Goal: Transaction & Acquisition: Purchase product/service

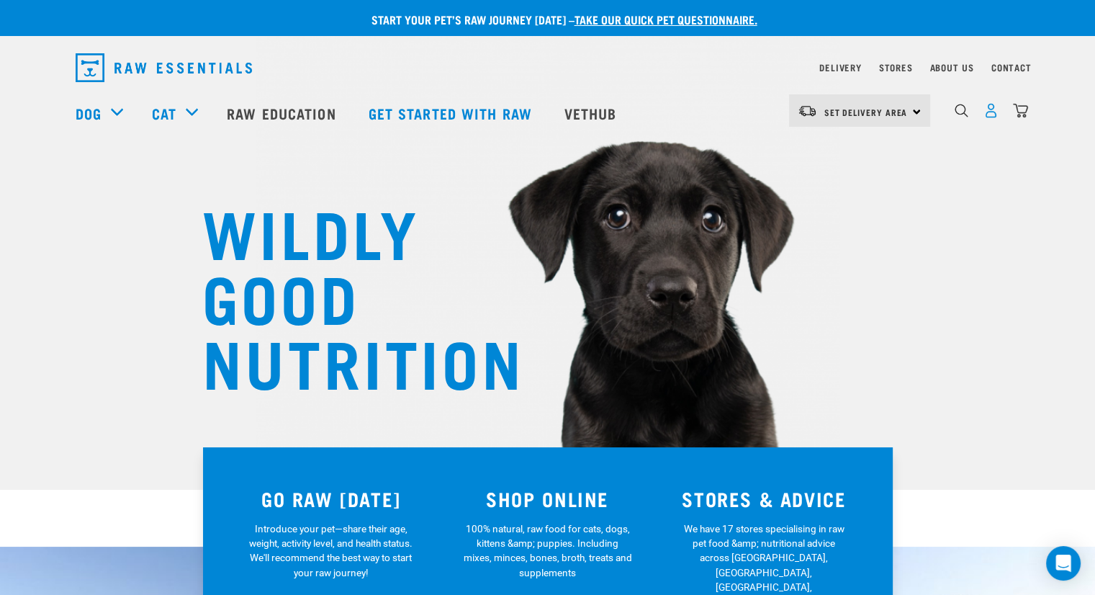
click at [993, 118] on img "dropdown navigation" at bounding box center [990, 110] width 15 height 15
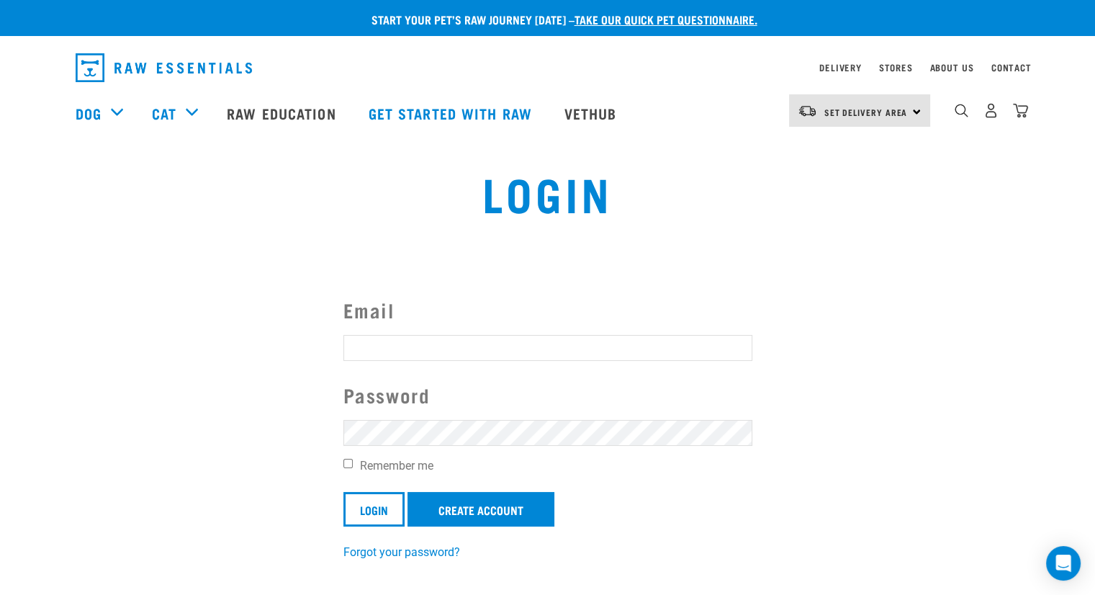
click at [439, 340] on input "Email" at bounding box center [547, 348] width 409 height 26
type input "sheak@outlook.co.nz"
click at [343, 492] on input "Login" at bounding box center [373, 509] width 61 height 35
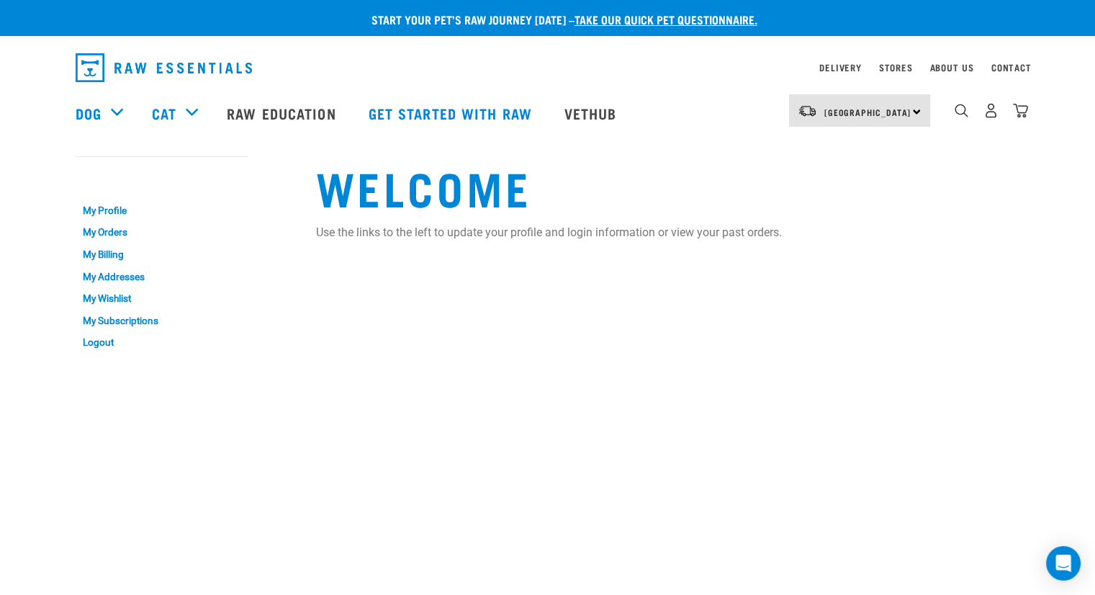
click at [985, 125] on div "0" at bounding box center [991, 110] width 74 height 32
click at [993, 116] on img "dropdown navigation" at bounding box center [990, 110] width 15 height 15
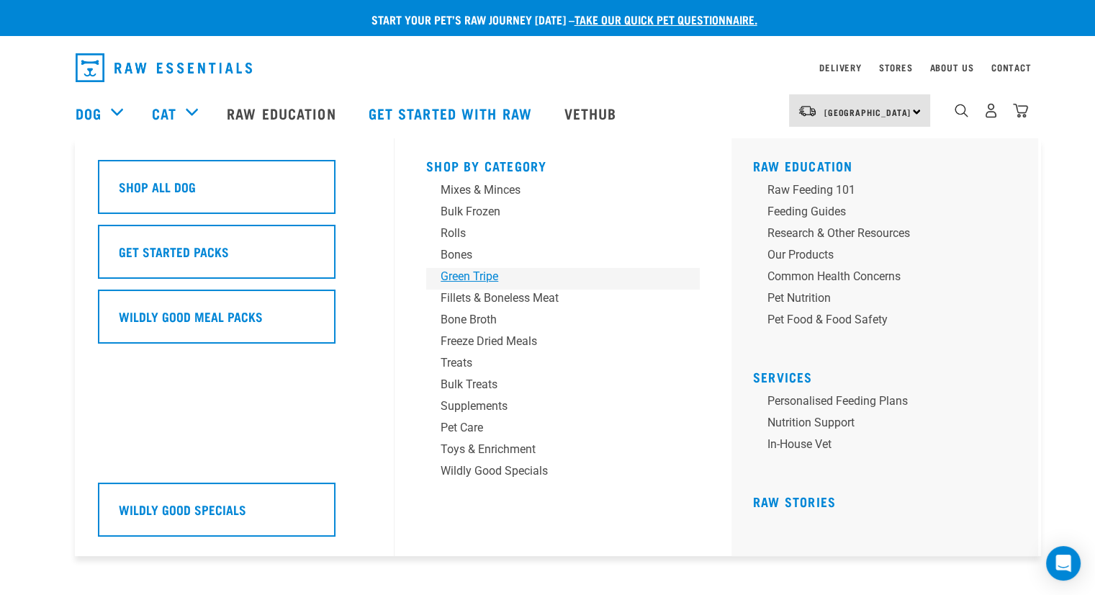
click at [461, 271] on div "Green Tripe" at bounding box center [552, 276] width 225 height 17
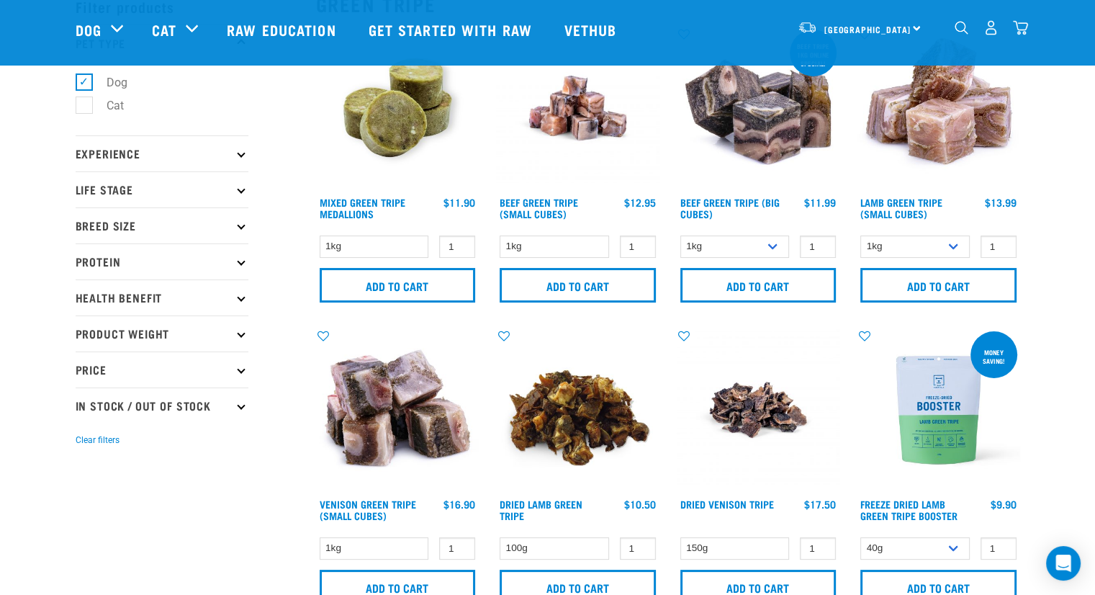
scroll to position [78, 0]
click at [772, 250] on select "1kg 3kg Bulk (10kg)" at bounding box center [734, 246] width 109 height 22
select select "344958"
click at [680, 235] on select "1kg 3kg Bulk (10kg)" at bounding box center [734, 246] width 109 height 22
type input "2"
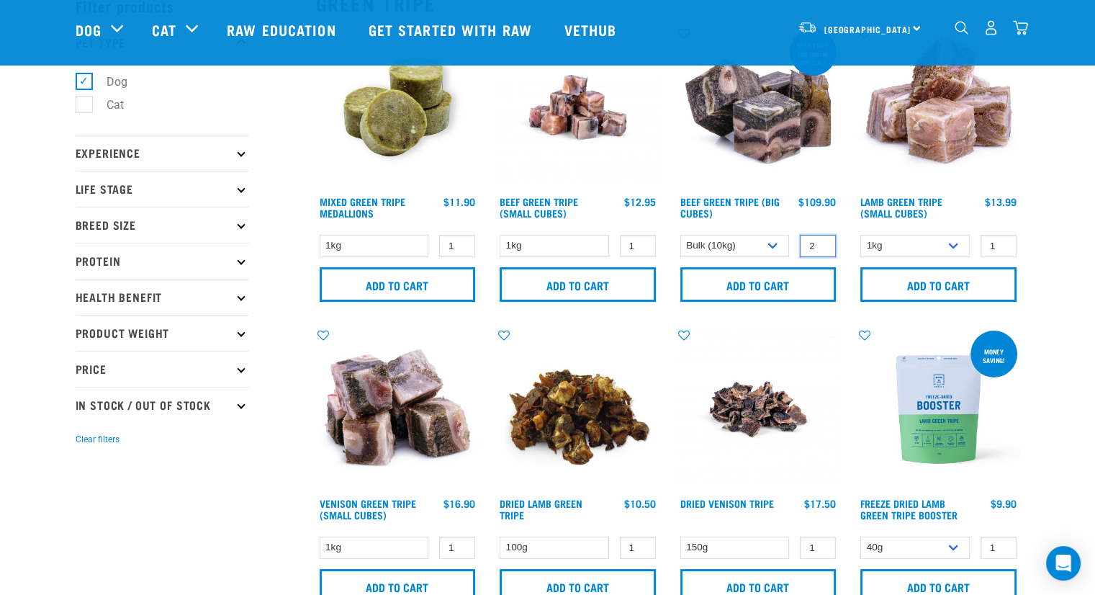
click at [818, 242] on input "2" at bounding box center [818, 246] width 36 height 22
click at [776, 283] on input "Add to cart" at bounding box center [758, 284] width 156 height 35
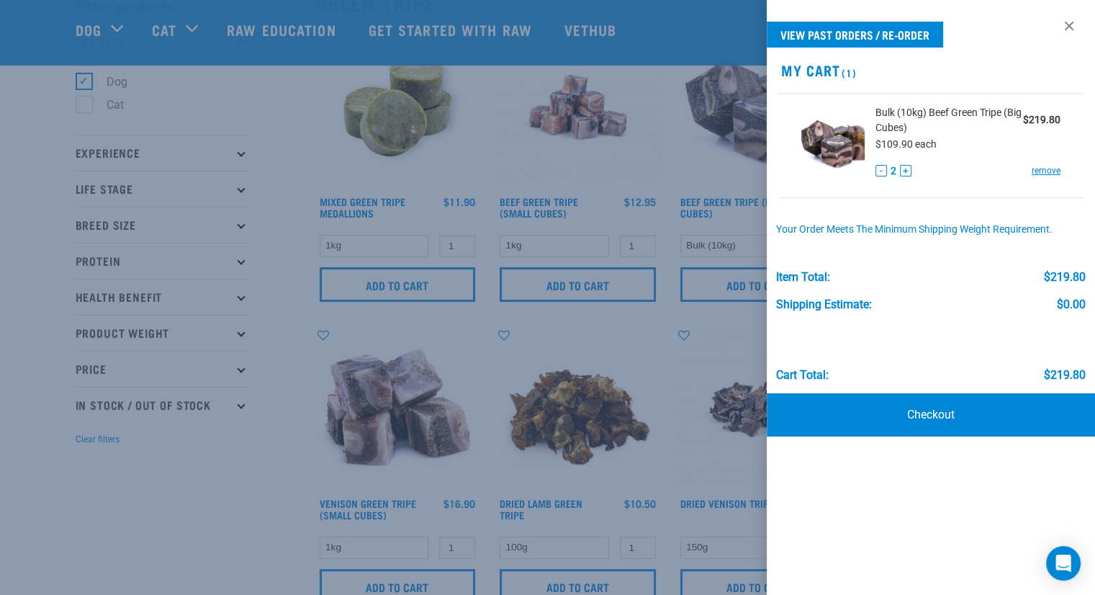
click at [538, 168] on div at bounding box center [547, 297] width 1095 height 595
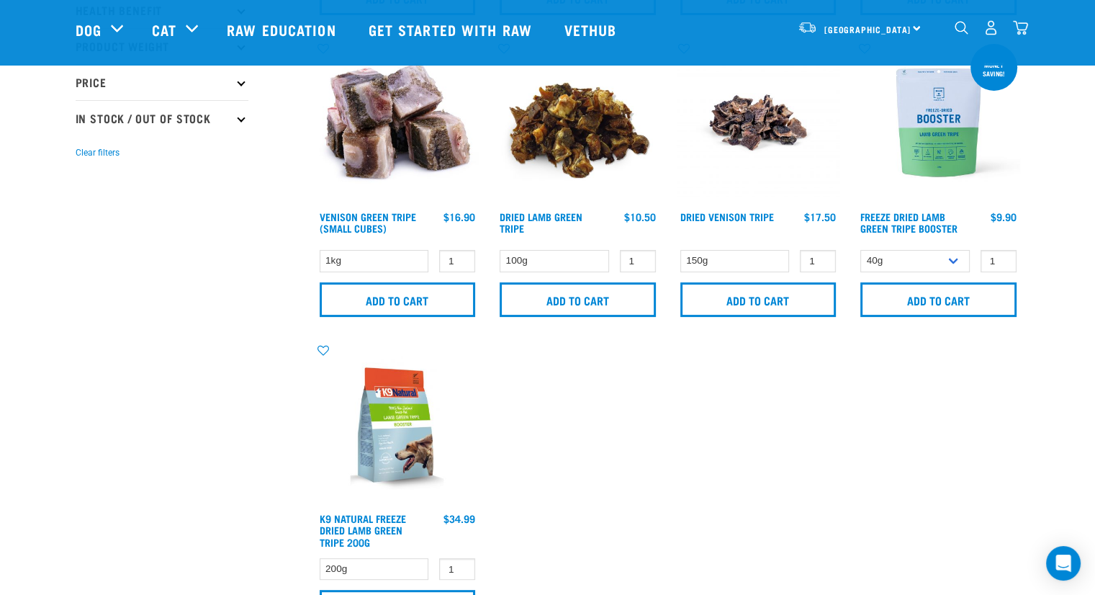
scroll to position [0, 0]
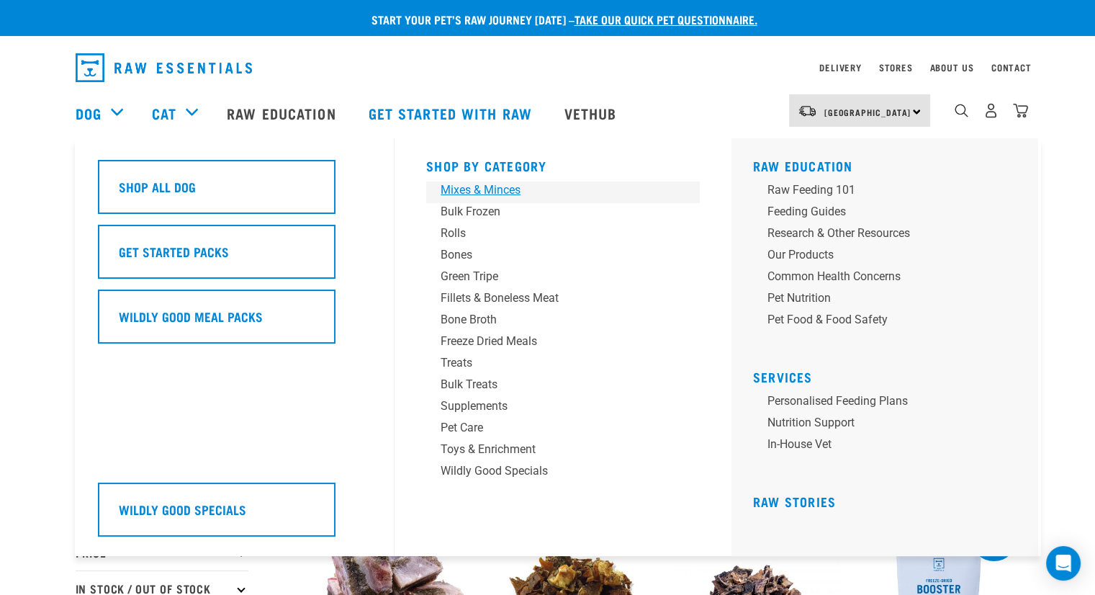
click at [471, 184] on div "Mixes & Minces" at bounding box center [552, 189] width 225 height 17
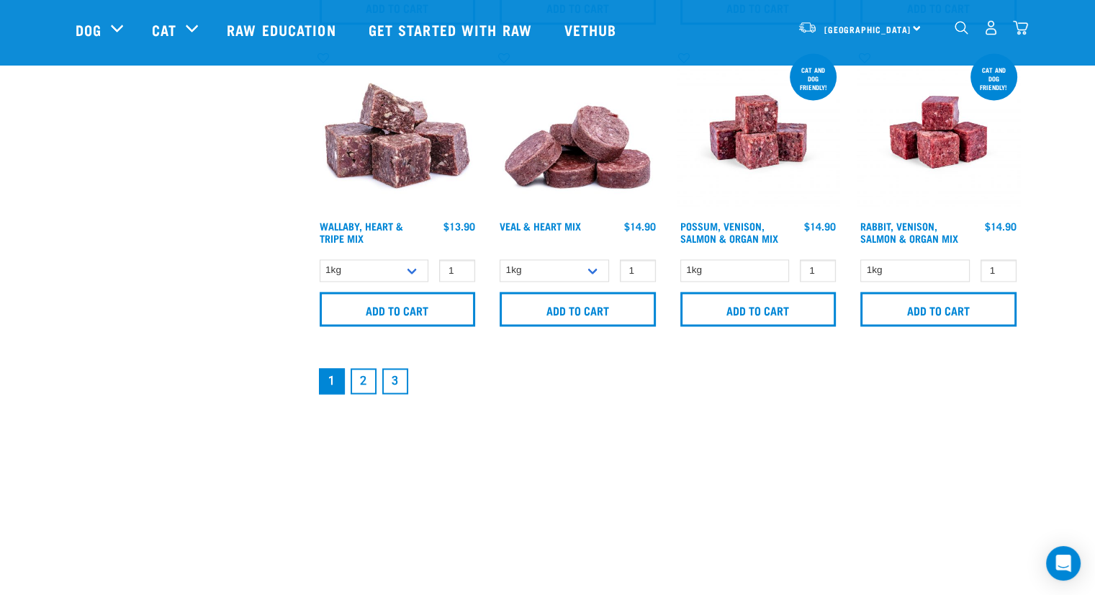
scroll to position [2172, 0]
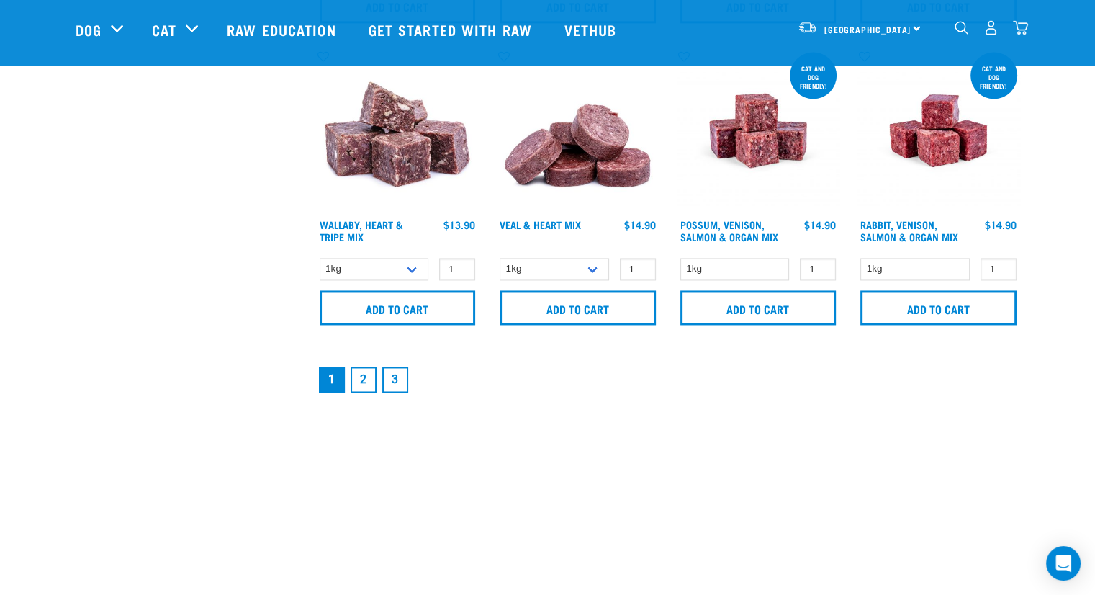
click at [365, 375] on link "2" at bounding box center [364, 379] width 26 height 26
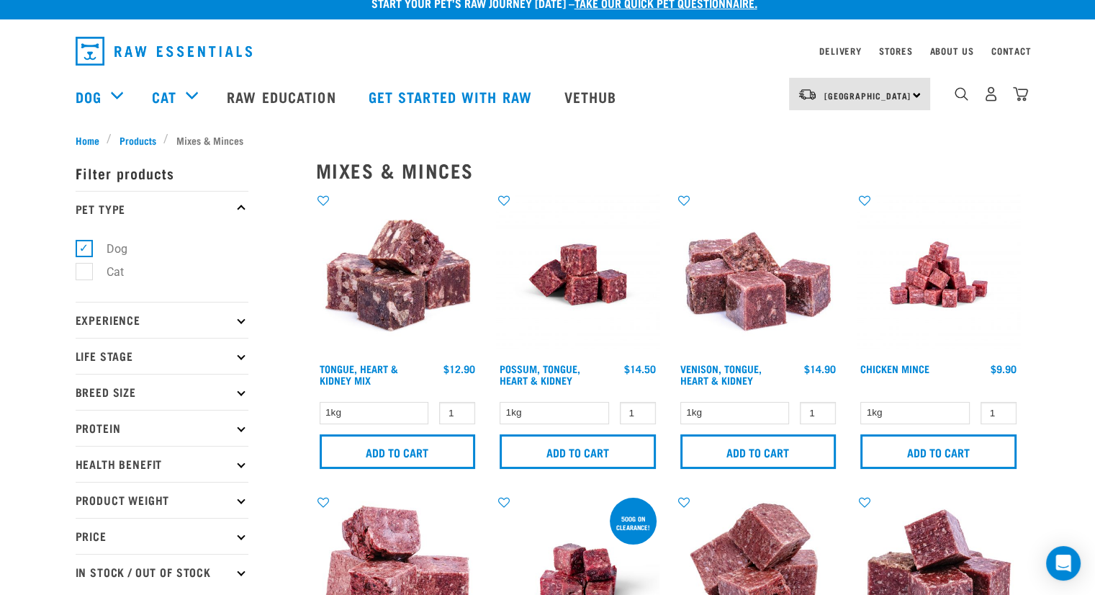
scroll to position [14, 0]
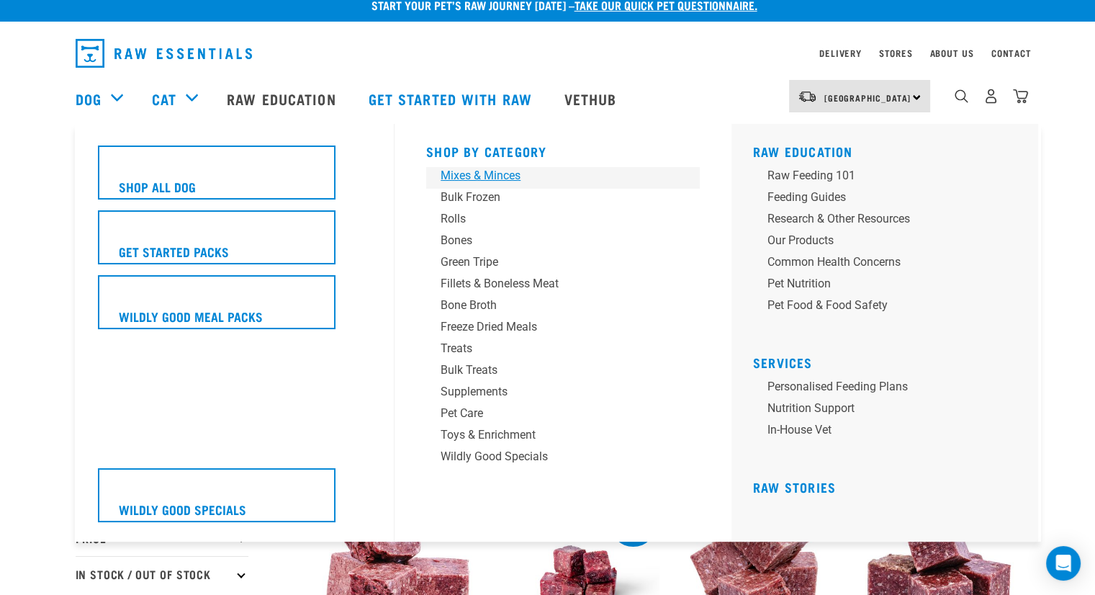
click at [458, 175] on div "Mixes & Minces" at bounding box center [552, 175] width 225 height 17
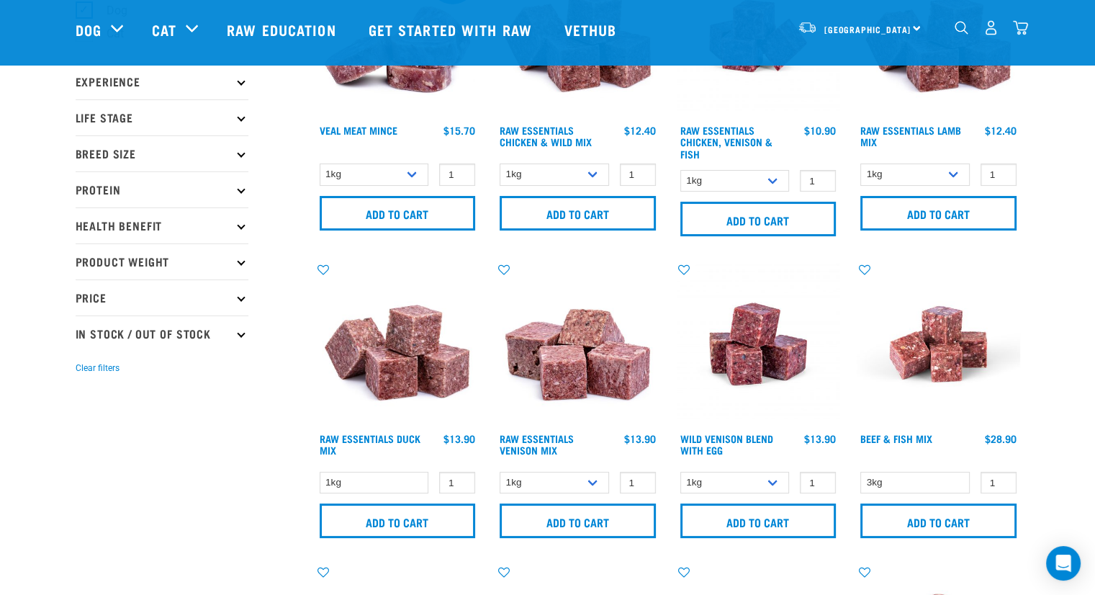
scroll to position [35, 0]
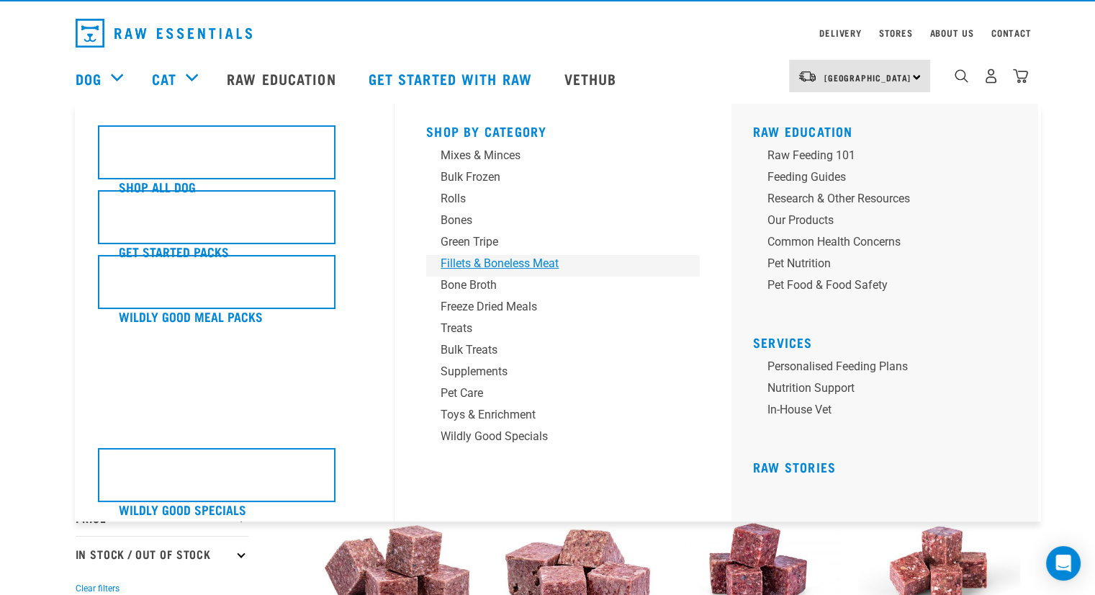
click at [471, 263] on div "Fillets & Boneless Meat" at bounding box center [552, 263] width 225 height 17
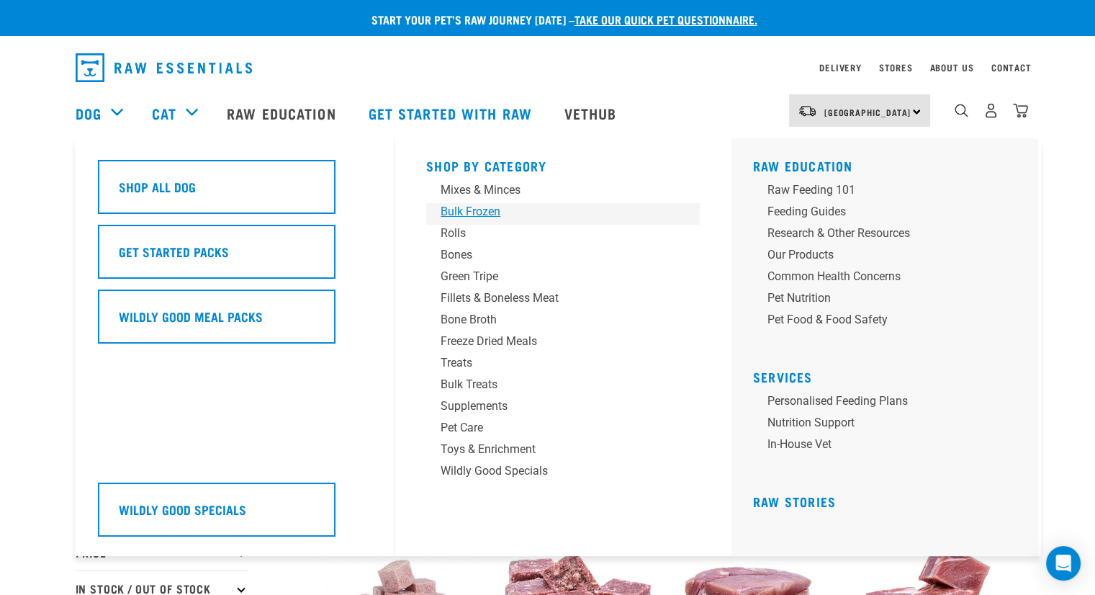
click at [470, 212] on div "Bulk Frozen" at bounding box center [552, 211] width 225 height 17
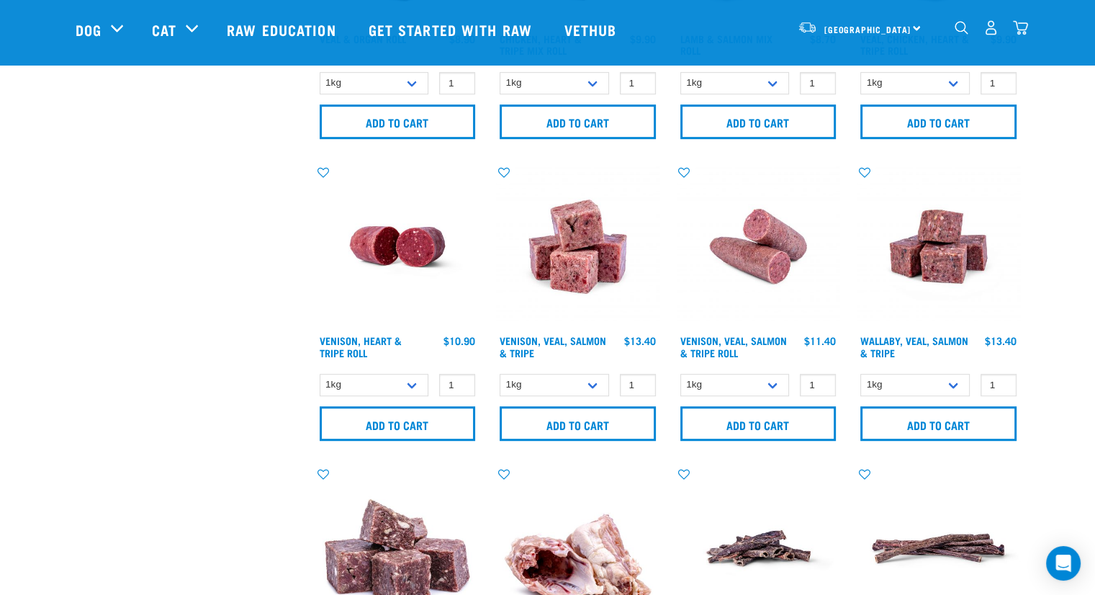
scroll to position [1106, 0]
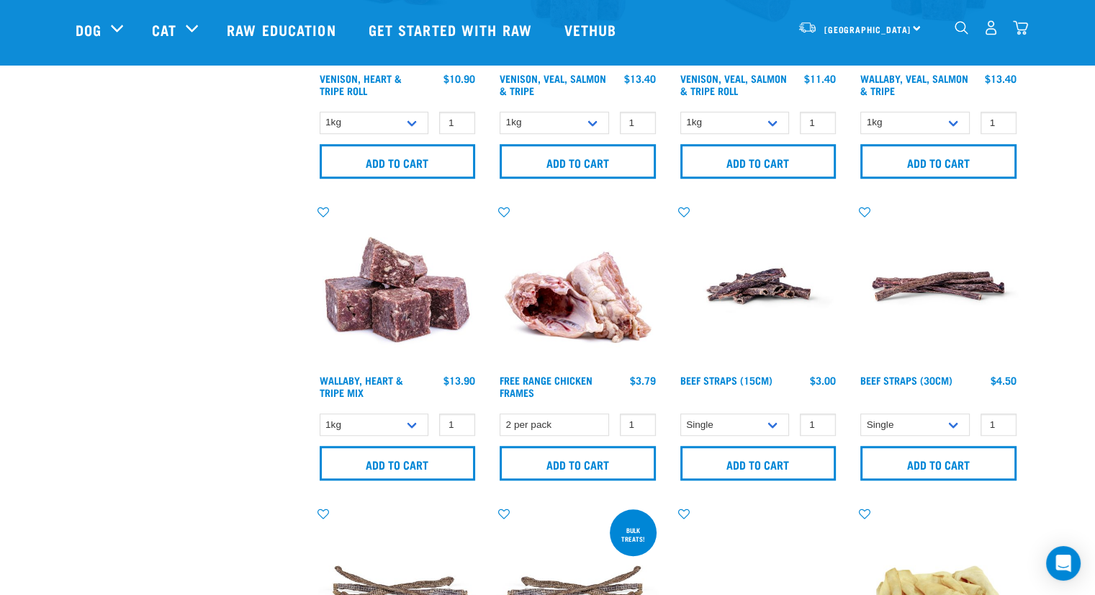
click at [582, 291] on img at bounding box center [577, 285] width 163 height 163
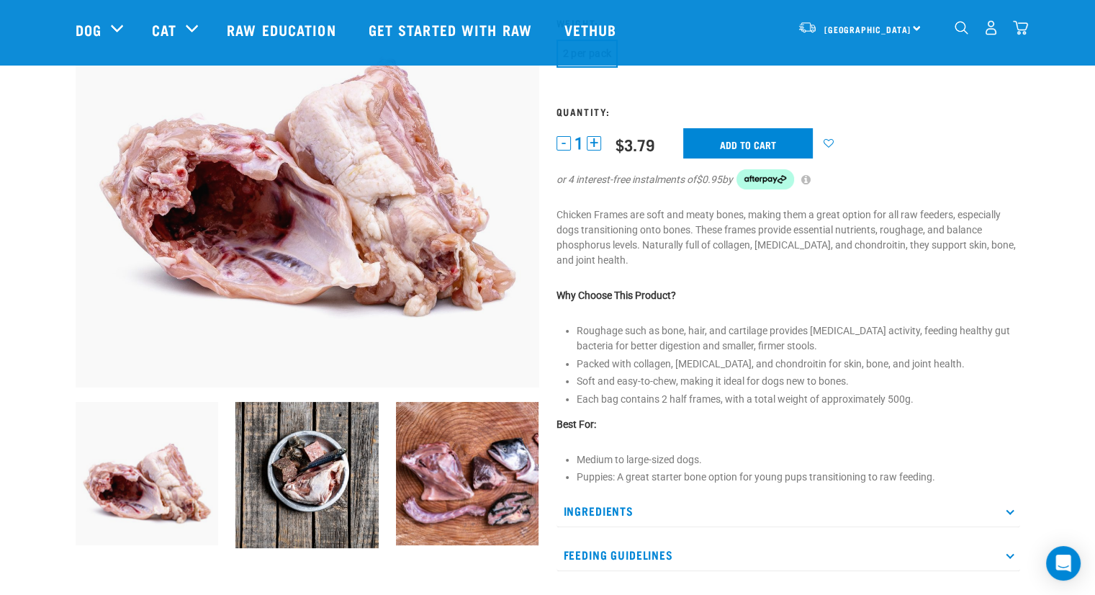
scroll to position [183, 0]
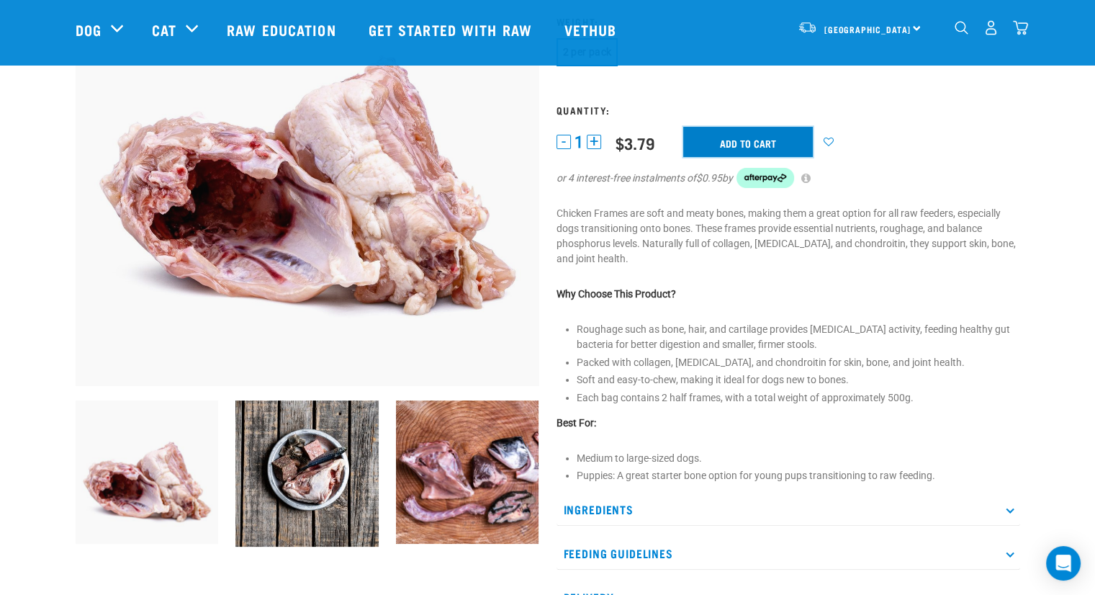
click at [697, 140] on input "Add to cart" at bounding box center [748, 142] width 130 height 30
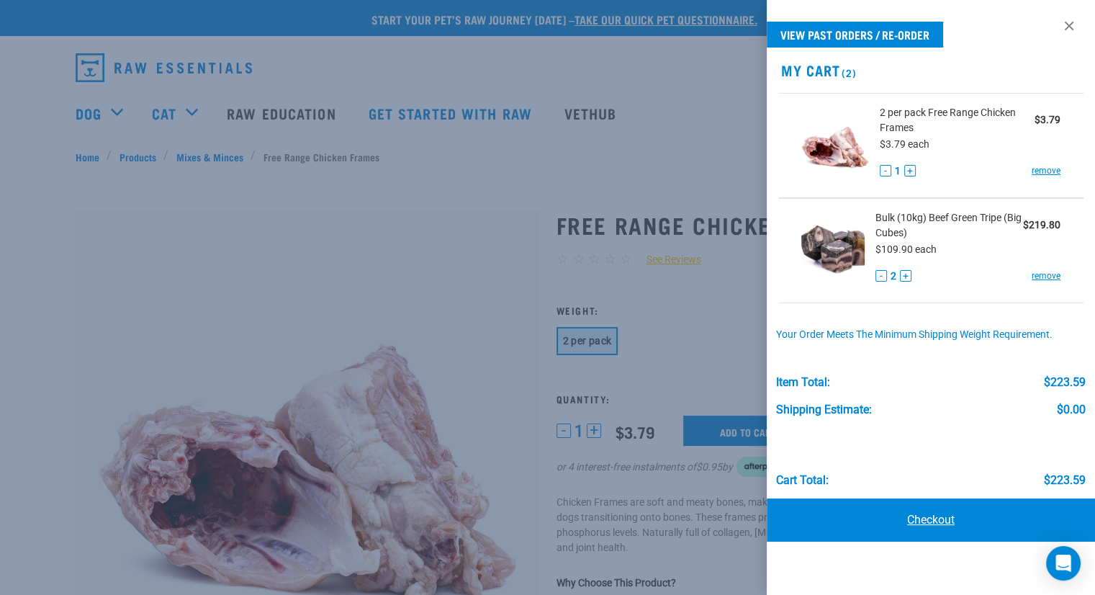
click at [905, 520] on link "Checkout" at bounding box center [931, 519] width 328 height 43
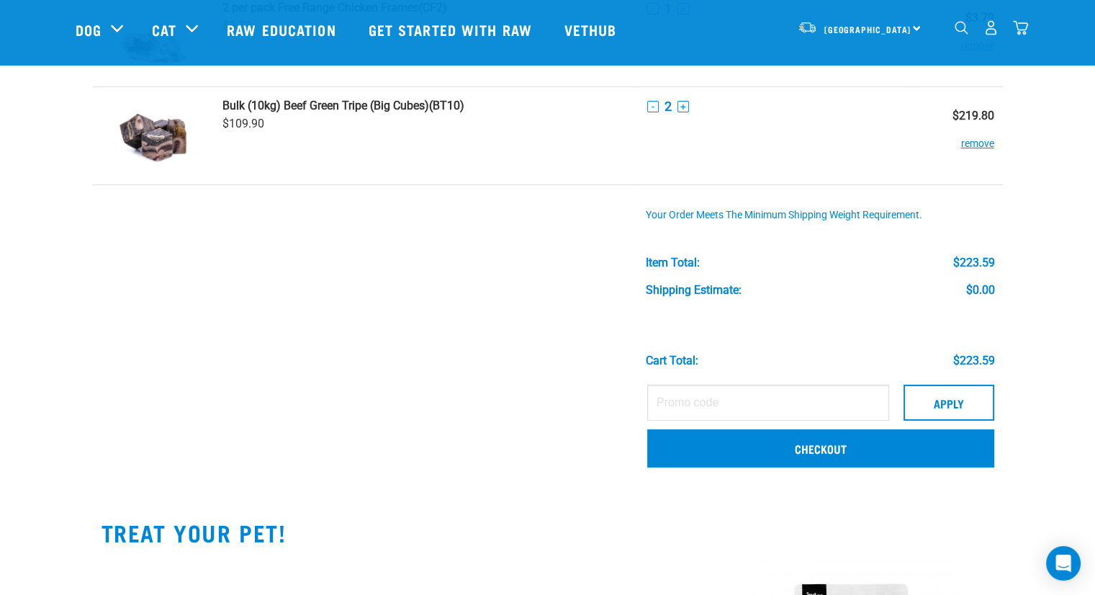
scroll to position [132, 0]
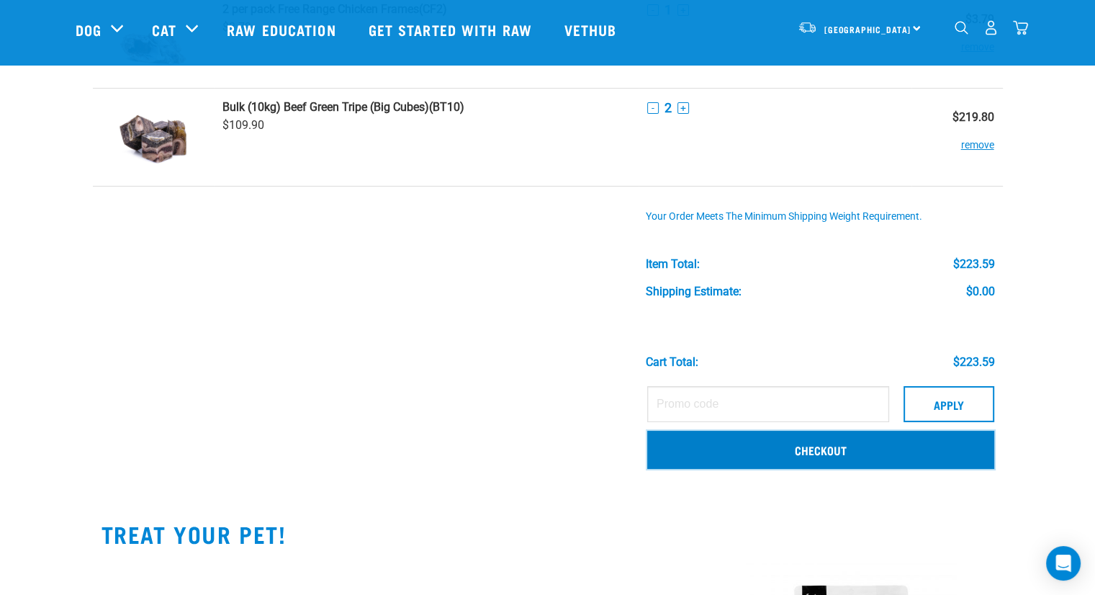
click at [898, 463] on link "Checkout" at bounding box center [820, 448] width 347 height 37
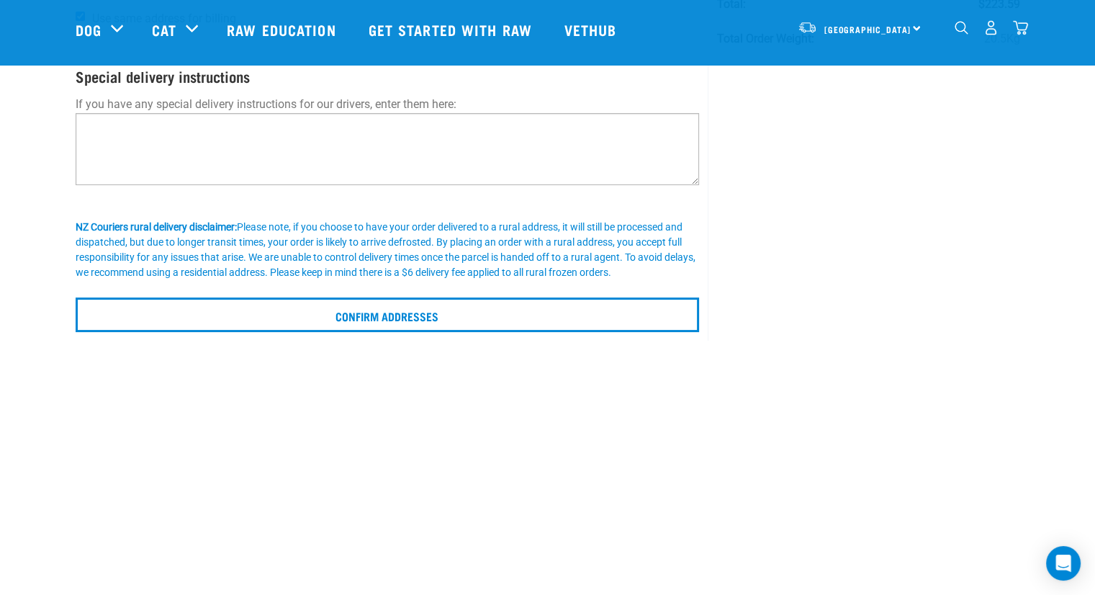
scroll to position [261, 0]
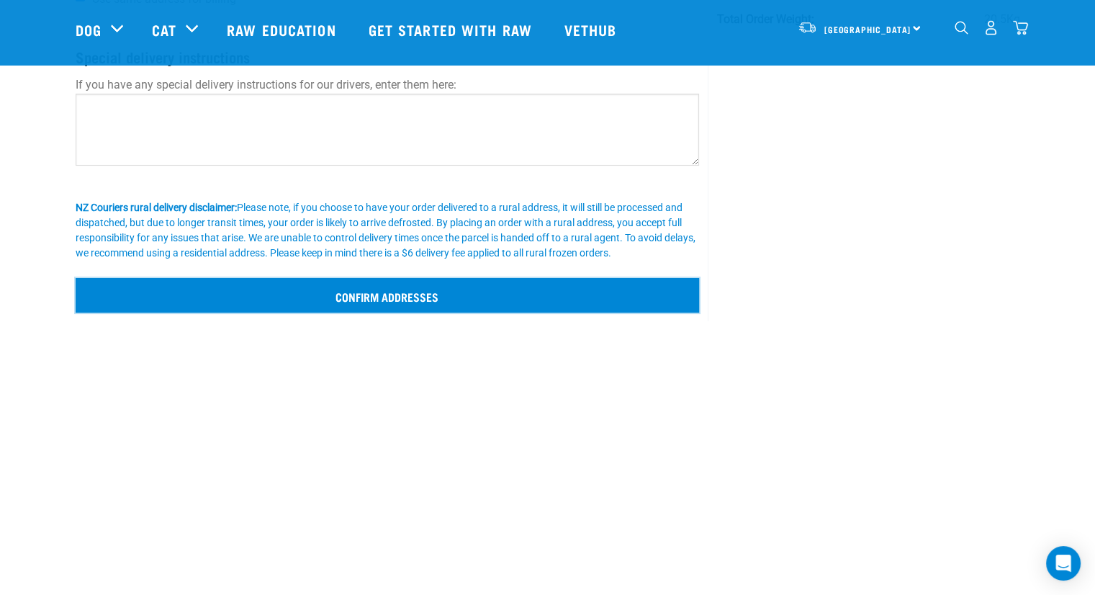
click at [307, 294] on input "Confirm addresses" at bounding box center [388, 295] width 624 height 35
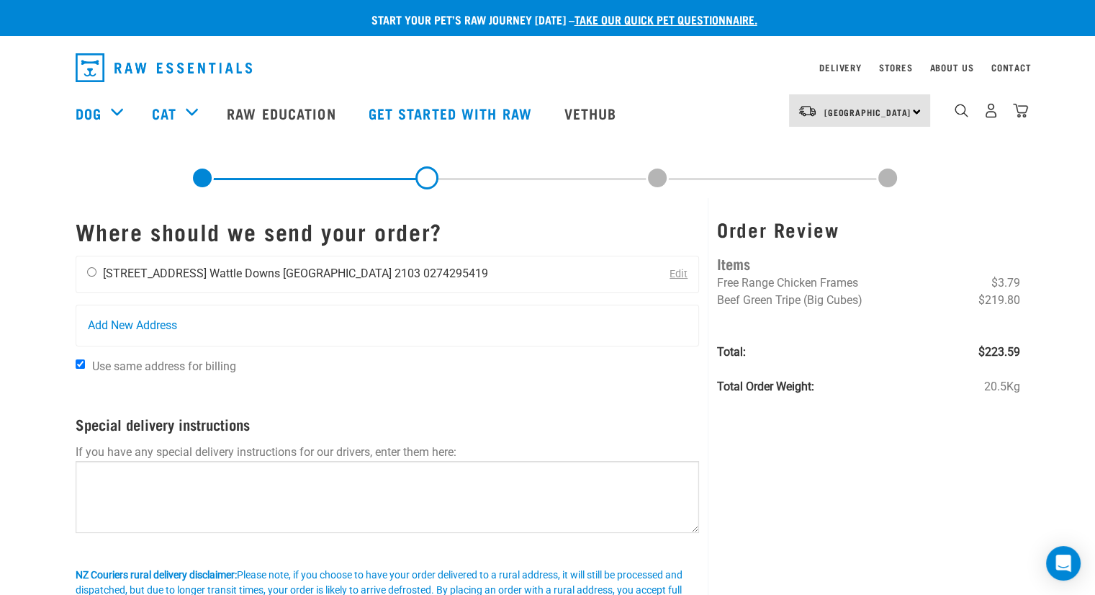
click at [90, 266] on div "Shea Bowden 63 Glenross Drive Wattle Downs Auckland 2103 0274295419" at bounding box center [287, 274] width 423 height 36
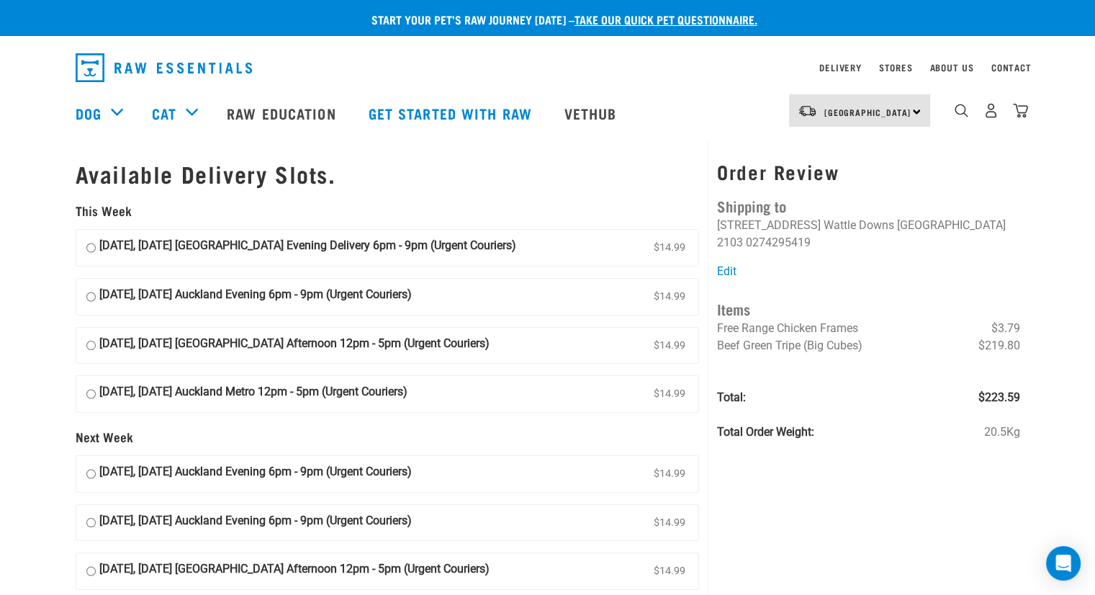
click at [94, 247] on input "04 September, Thursday Auckland Evening Delivery 6pm - 9pm (Urgent Couriers) $1…" at bounding box center [90, 248] width 9 height 22
radio input "true"
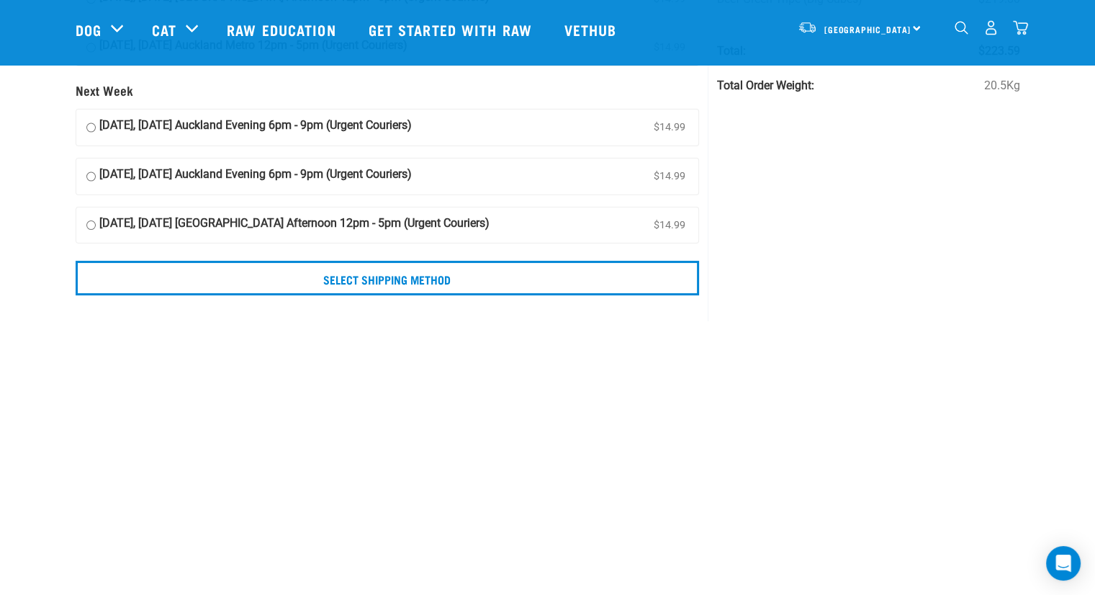
scroll to position [328, 0]
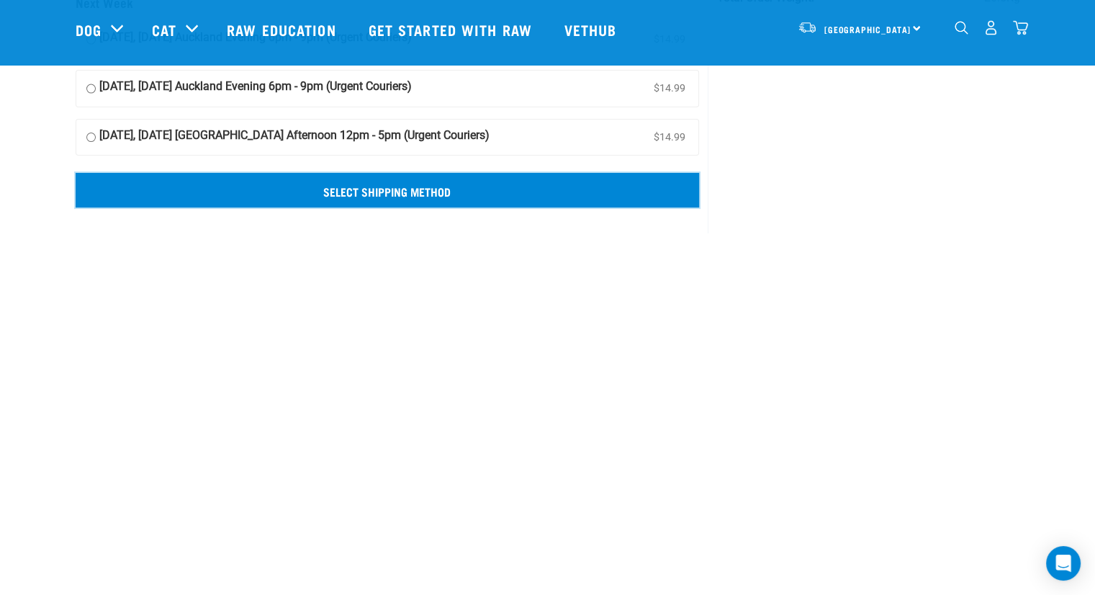
click at [376, 194] on input "Select Shipping Method" at bounding box center [388, 190] width 624 height 35
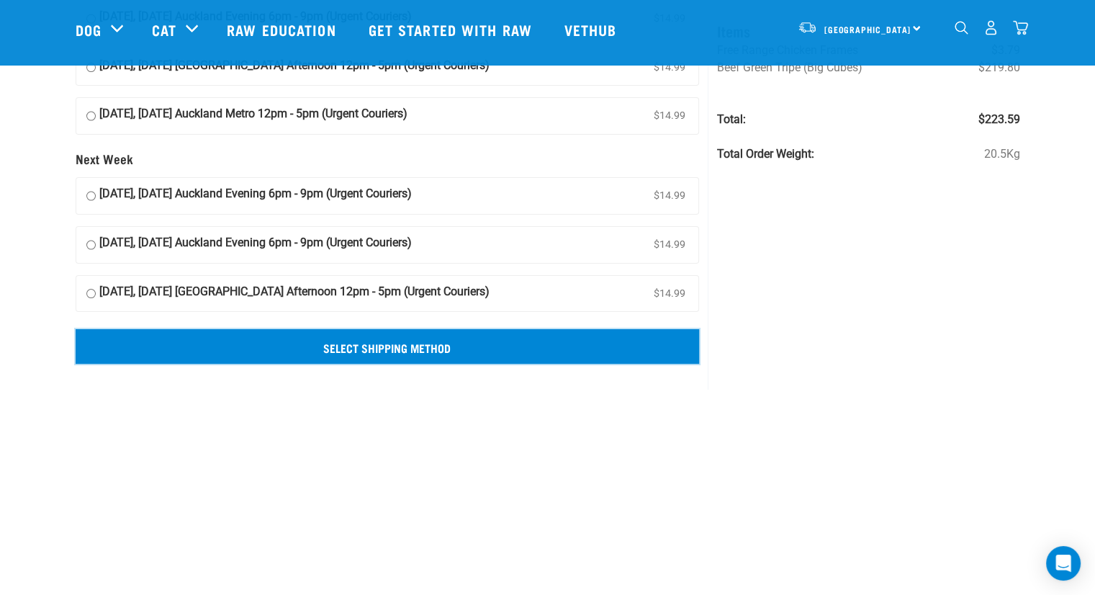
scroll to position [171, 0]
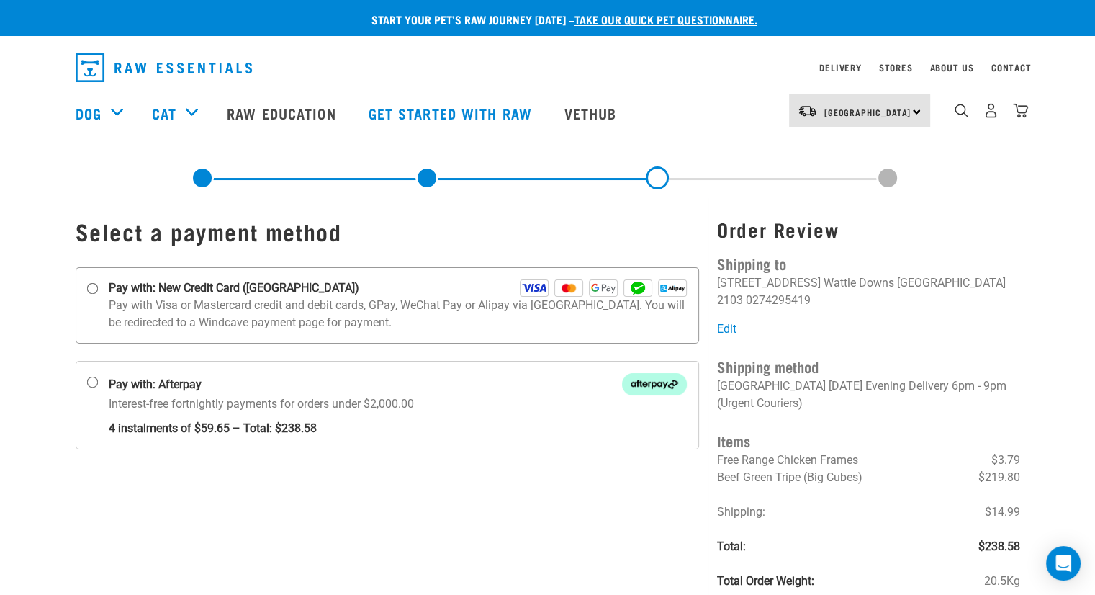
click at [92, 285] on input "Pay with: New Credit Card ([GEOGRAPHIC_DATA])" at bounding box center [92, 289] width 12 height 12
radio input "true"
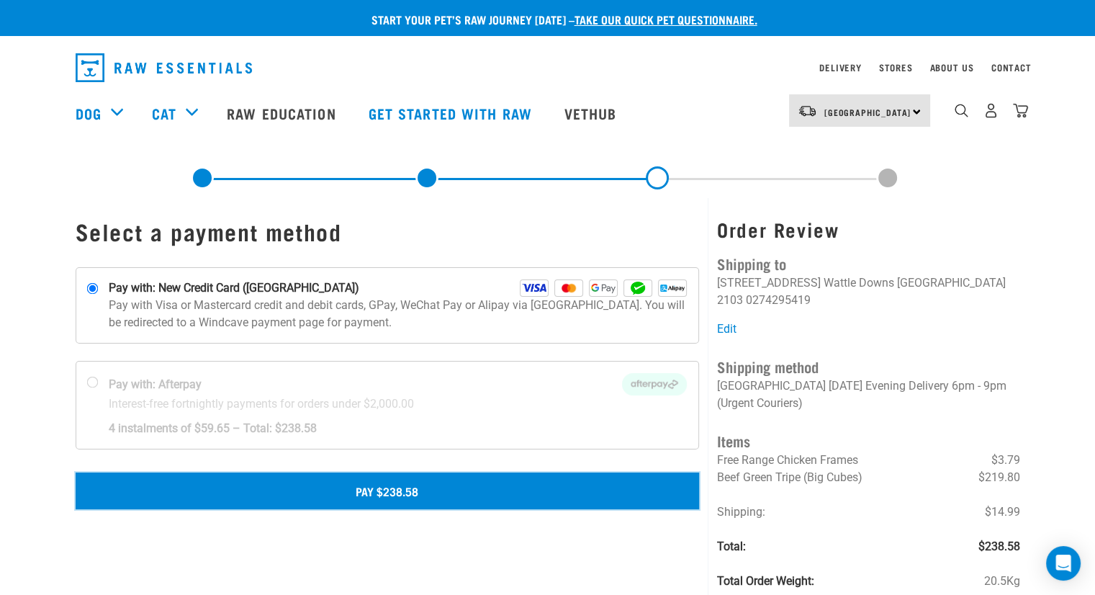
click at [345, 496] on button "Pay $238.58" at bounding box center [388, 490] width 624 height 36
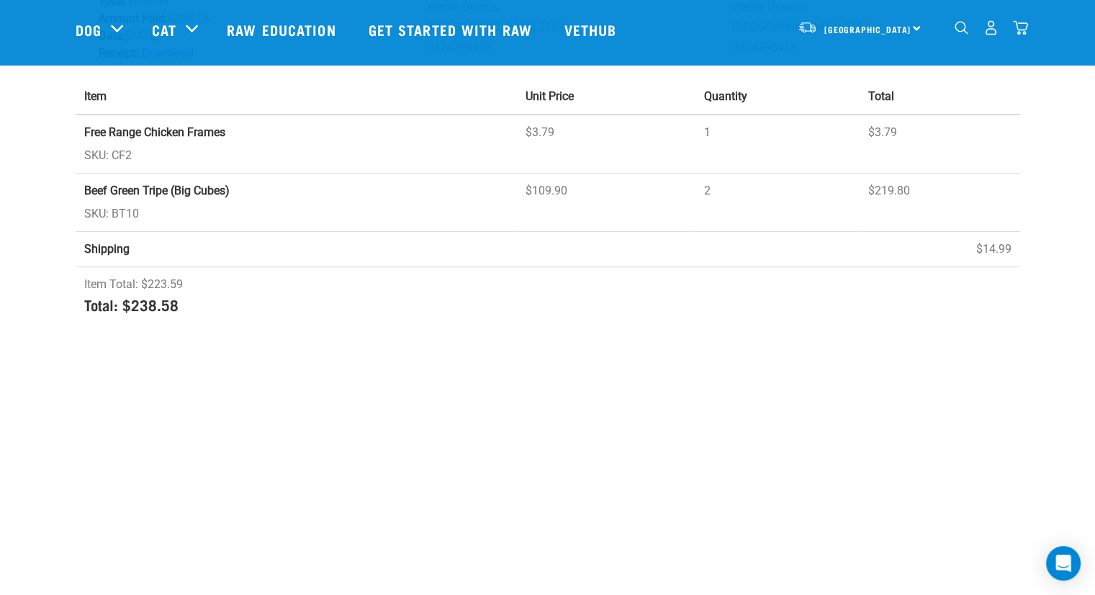
scroll to position [219, 0]
